Goal: Task Accomplishment & Management: Manage account settings

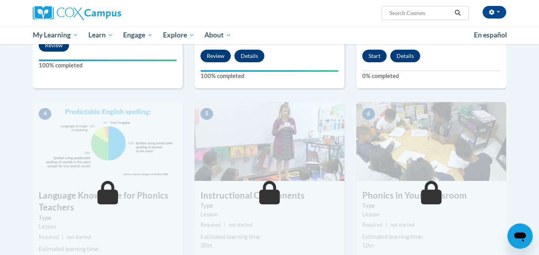
scroll to position [310, 0]
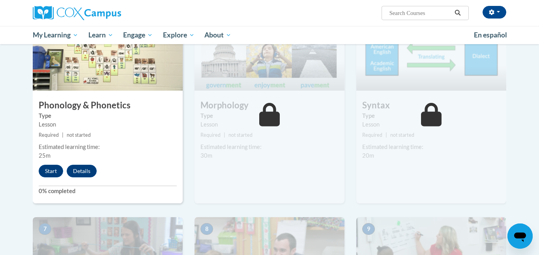
scroll to position [425, 0]
click at [41, 170] on button "Start" at bounding box center [51, 171] width 24 height 13
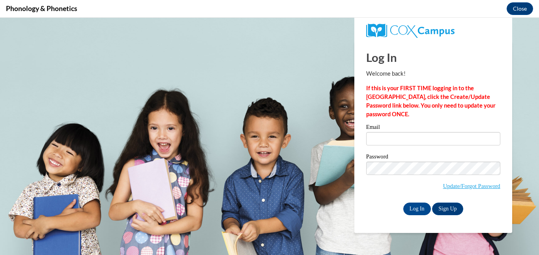
scroll to position [0, 0]
type input "amiraguy34@gmail.com"
click at [419, 158] on label "Password" at bounding box center [433, 158] width 134 height 8
click at [411, 209] on input "Log In" at bounding box center [417, 209] width 28 height 13
